Goal: Information Seeking & Learning: Learn about a topic

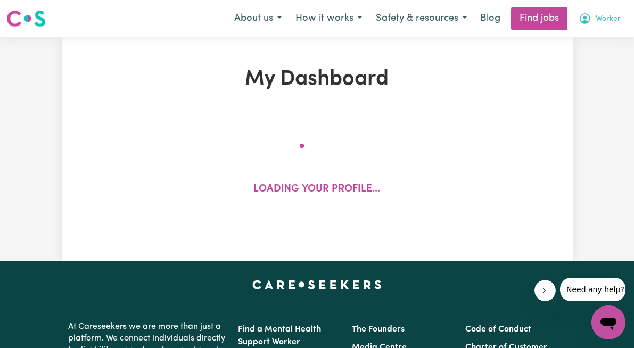
click at [602, 10] on button "Worker" at bounding box center [600, 18] width 56 height 22
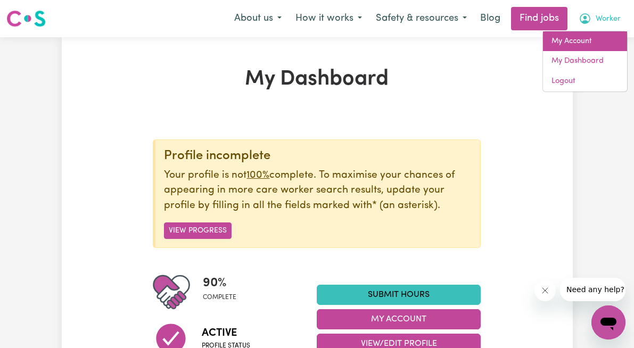
click at [589, 46] on link "My Account" at bounding box center [585, 41] width 84 height 20
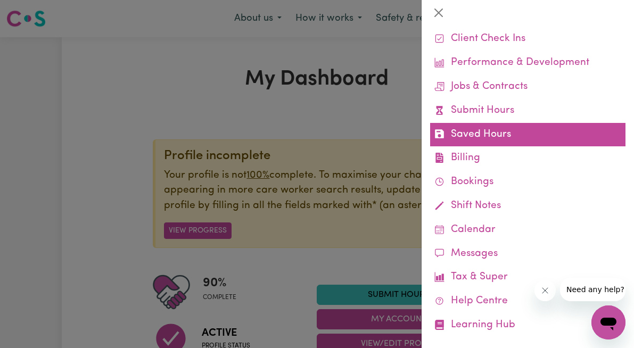
scroll to position [68, 0]
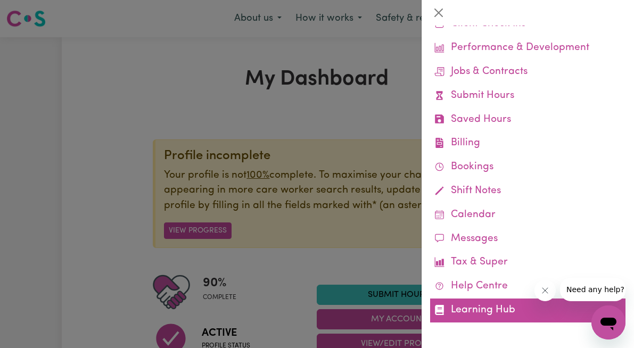
click at [498, 307] on link "Learning Hub" at bounding box center [527, 311] width 195 height 24
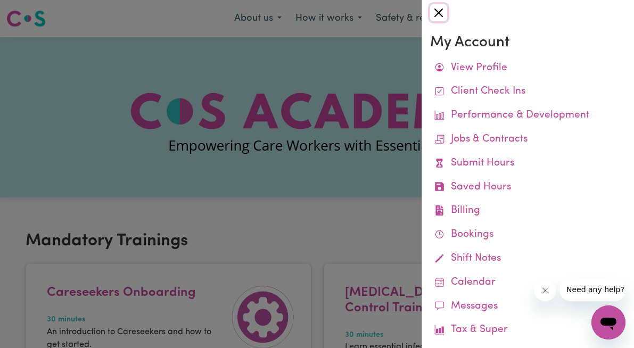
click at [443, 16] on button "Close" at bounding box center [438, 12] width 17 height 17
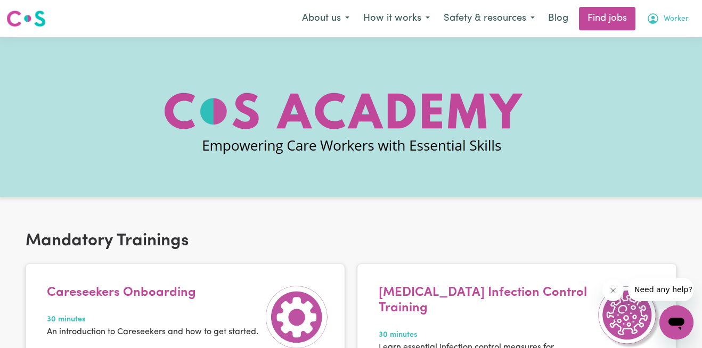
click at [634, 15] on span "Worker" at bounding box center [675, 19] width 25 height 12
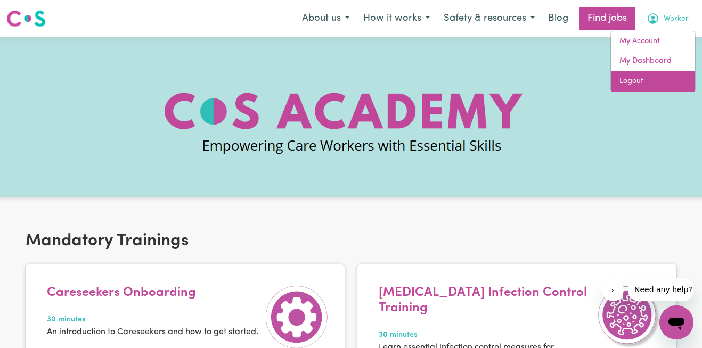
click at [634, 79] on link "Logout" at bounding box center [653, 81] width 84 height 20
